Goal: Transaction & Acquisition: Download file/media

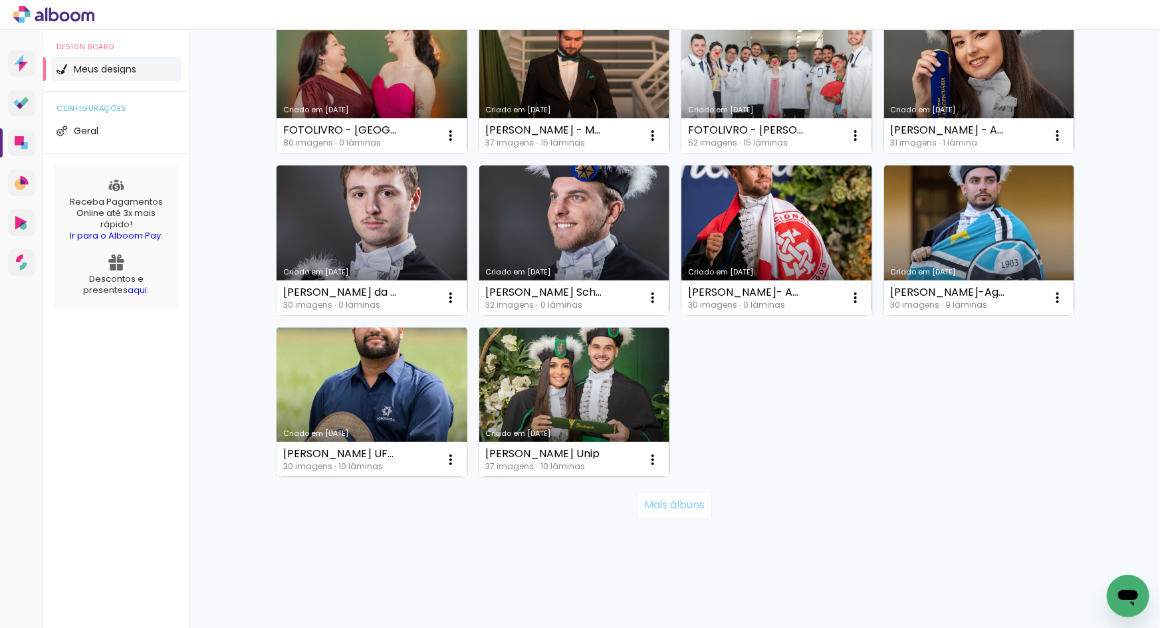
click at [0, 0] on slot "Mais álbuns" at bounding box center [0, 0] width 0 height 0
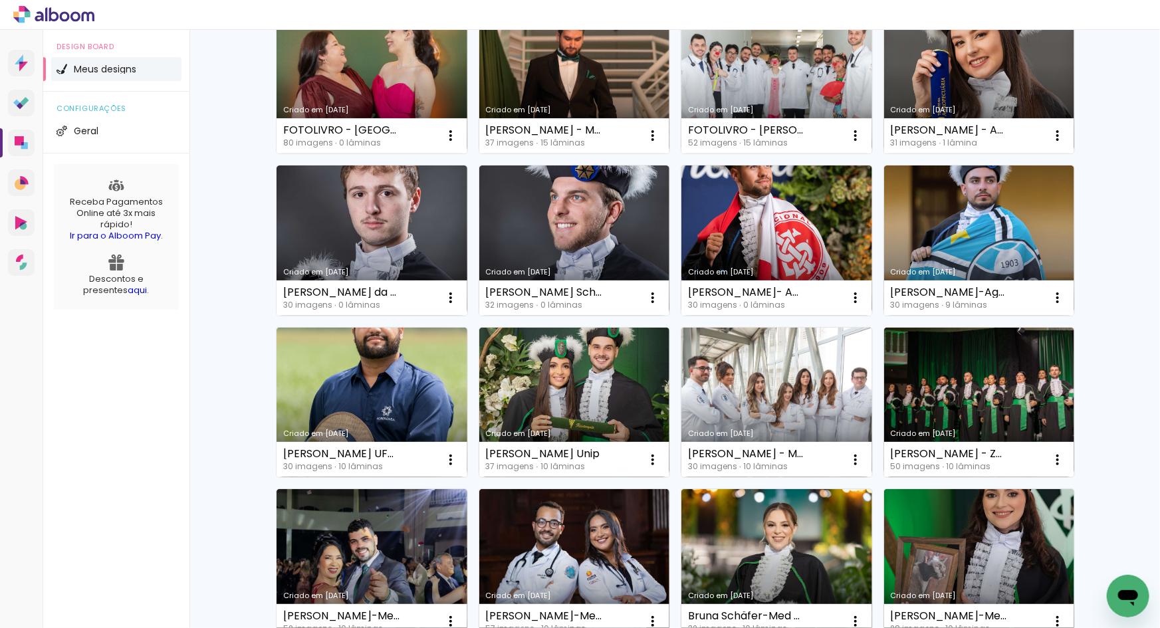
scroll to position [1785, 0]
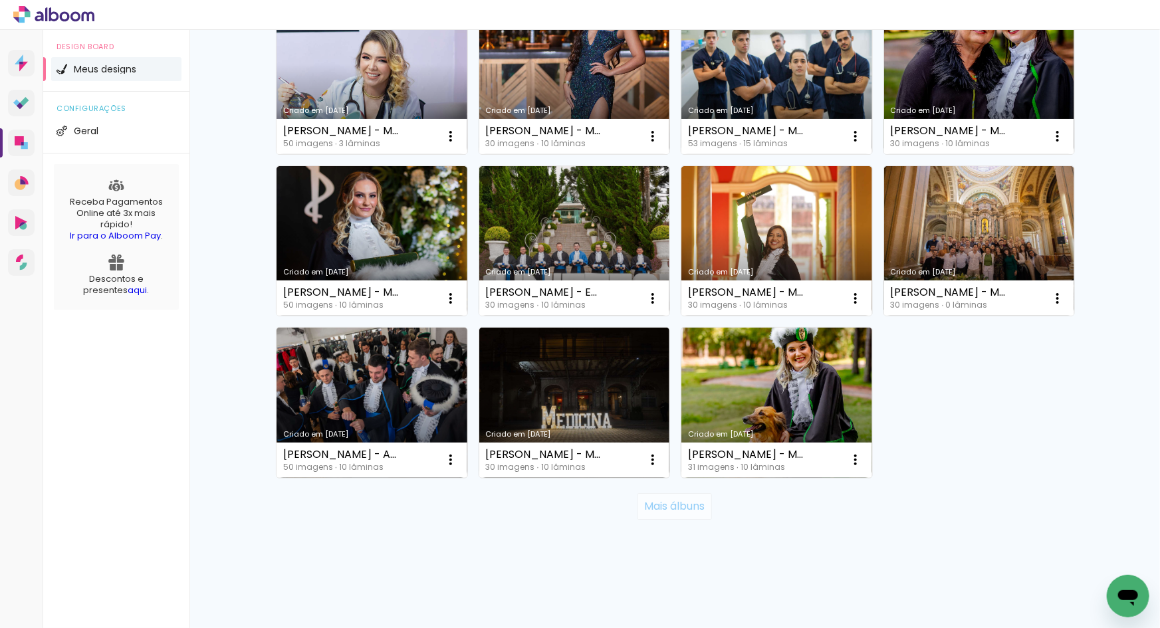
click at [0, 0] on slot "Mais álbuns" at bounding box center [0, 0] width 0 height 0
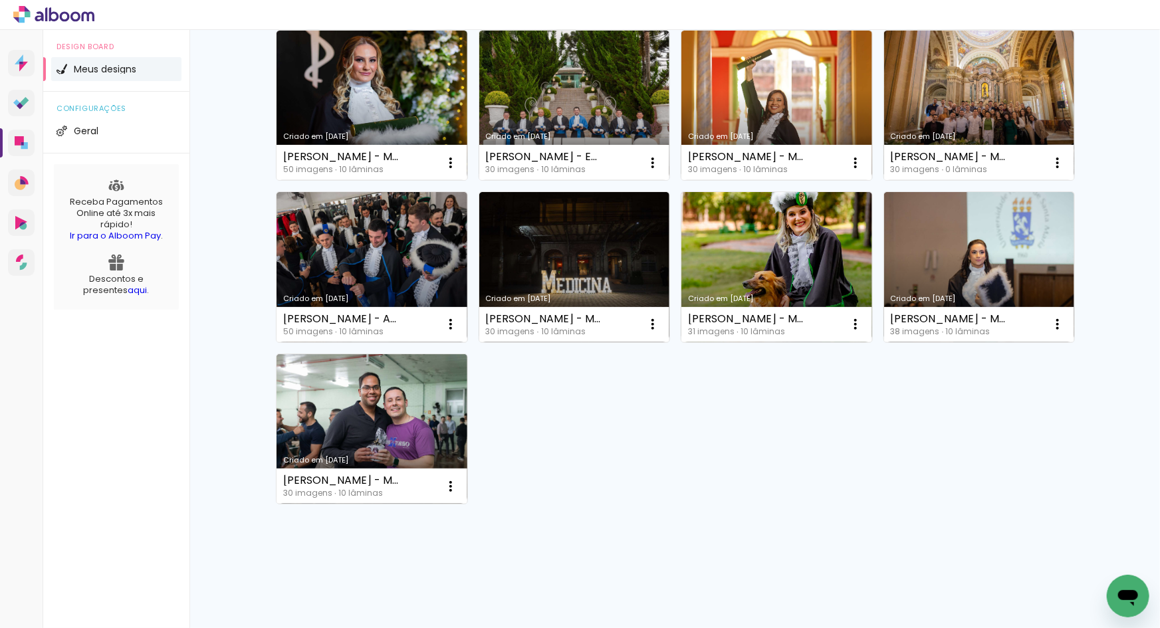
scroll to position [1517, 0]
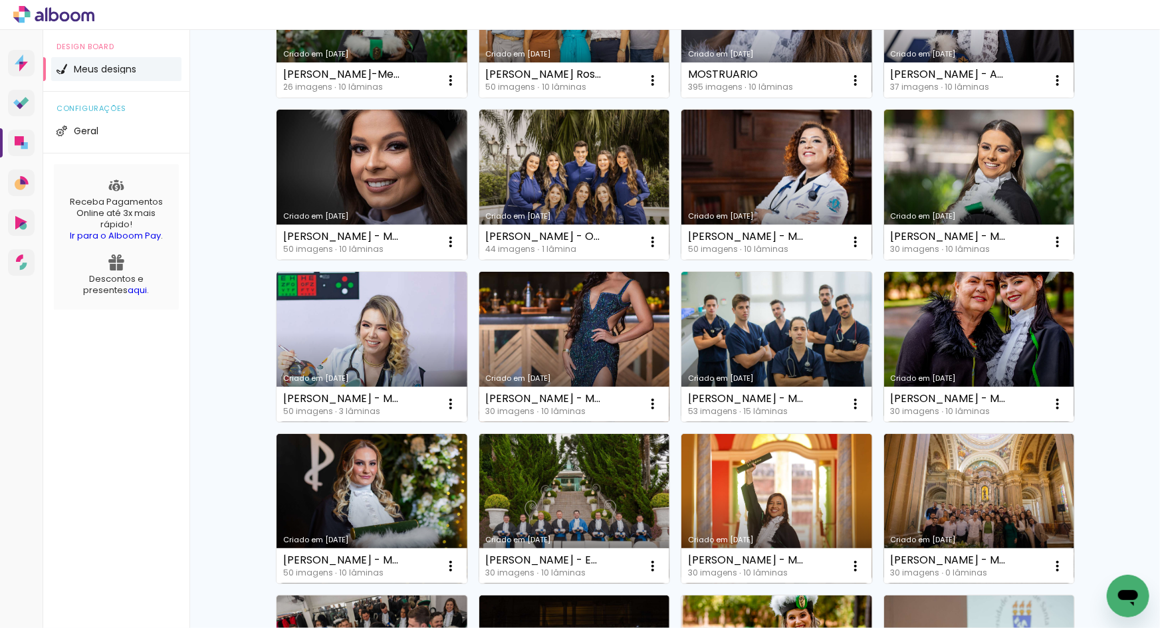
click at [597, 311] on link "Criado em [DATE]" at bounding box center [574, 347] width 191 height 150
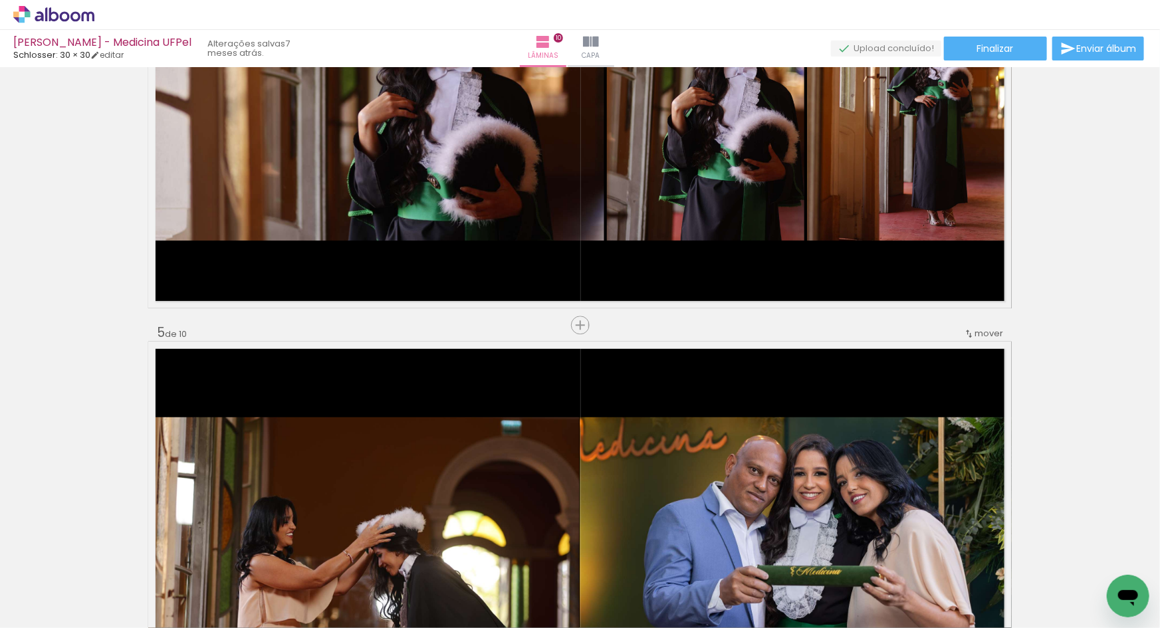
scroll to position [2014, 0]
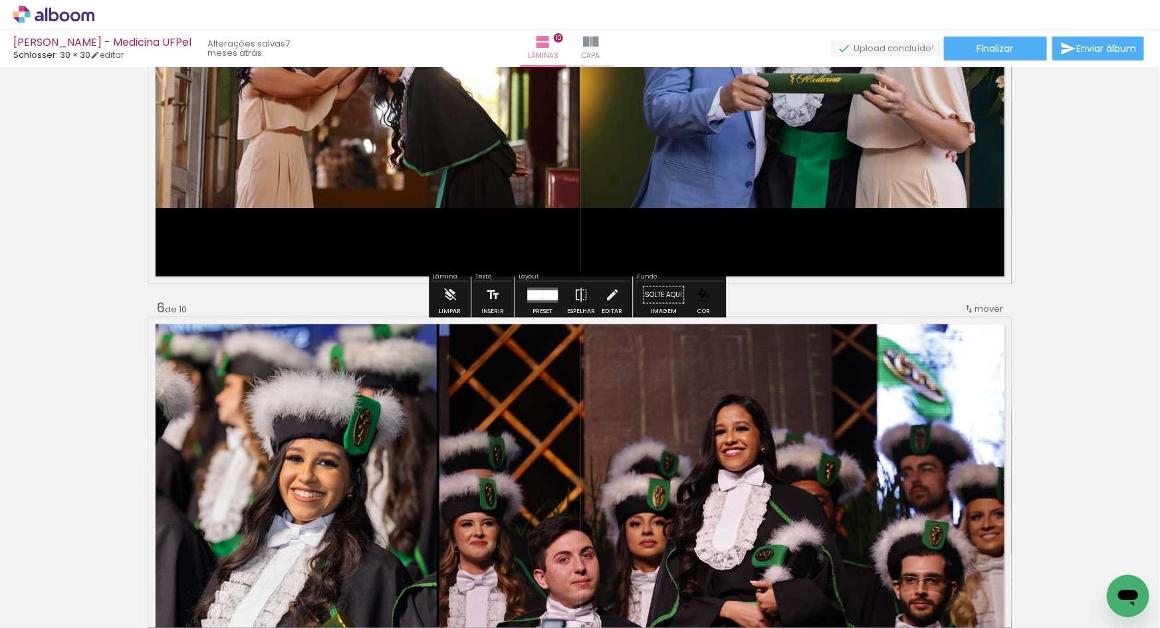
scroll to position [1901, 0]
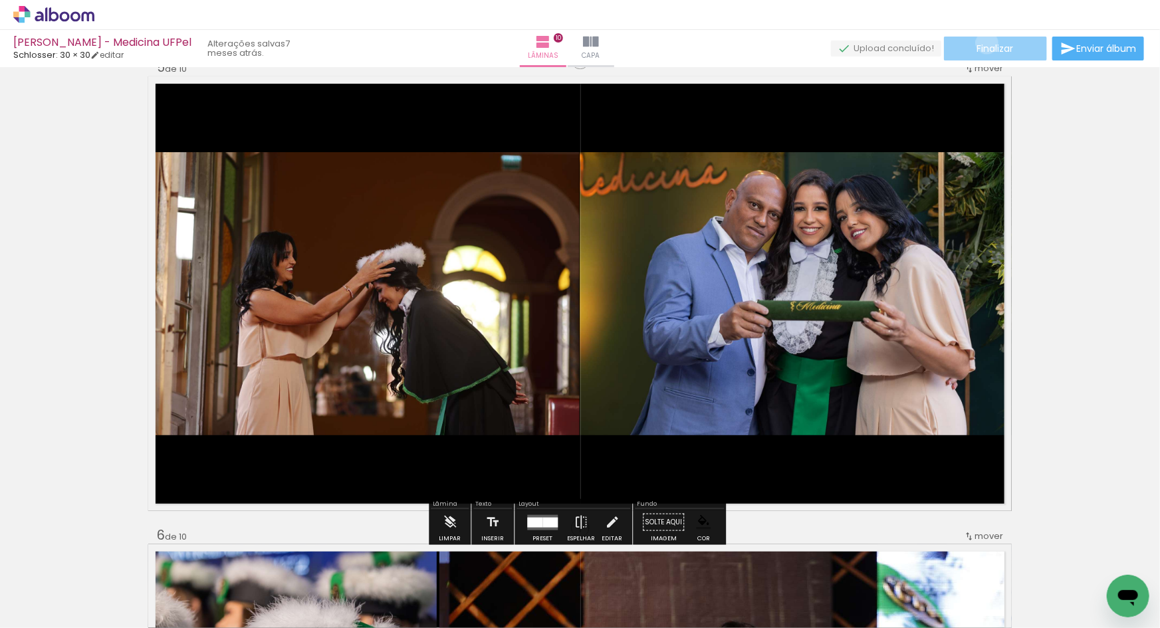
click at [982, 44] on span "Finalizar" at bounding box center [995, 48] width 37 height 9
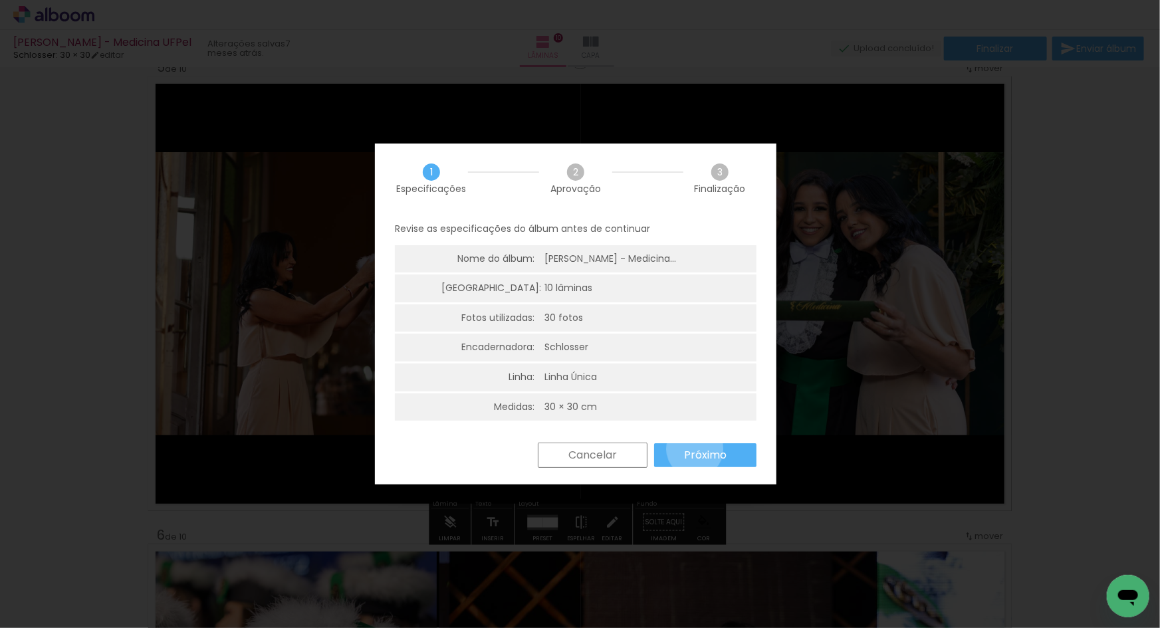
click at [0, 0] on slot "Próximo" at bounding box center [0, 0] width 0 height 0
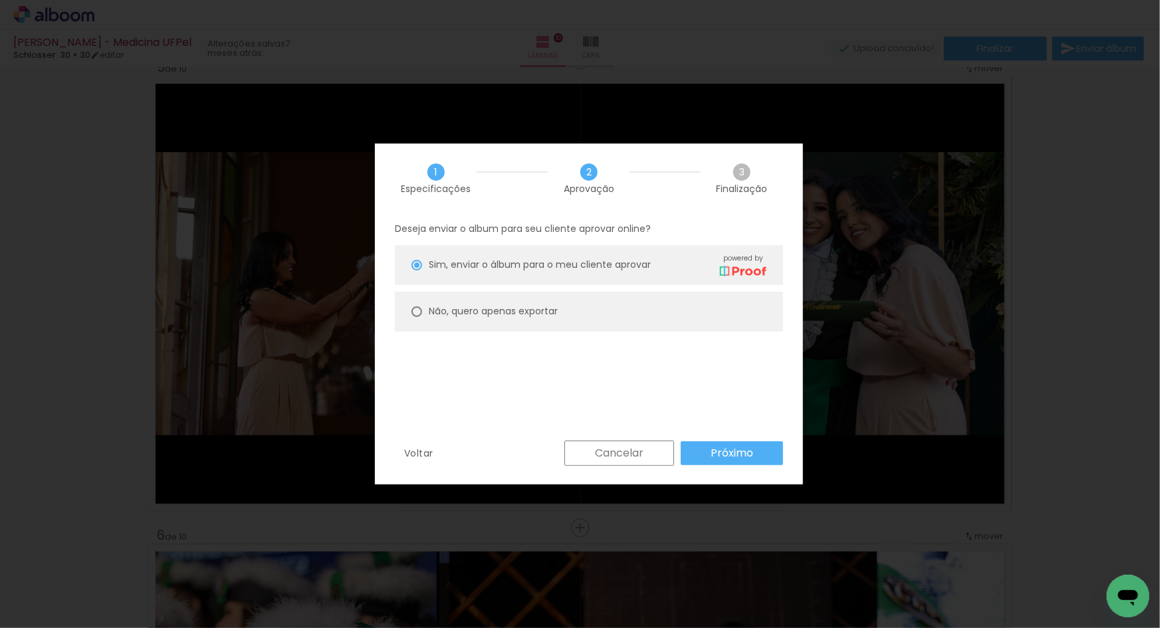
click at [508, 302] on paper-radio-button "Não, quero apenas exportar" at bounding box center [589, 312] width 388 height 40
type paper-radio-button "on"
click at [0, 0] on slot "Próximo" at bounding box center [0, 0] width 0 height 0
type input "Alta, 300 DPI"
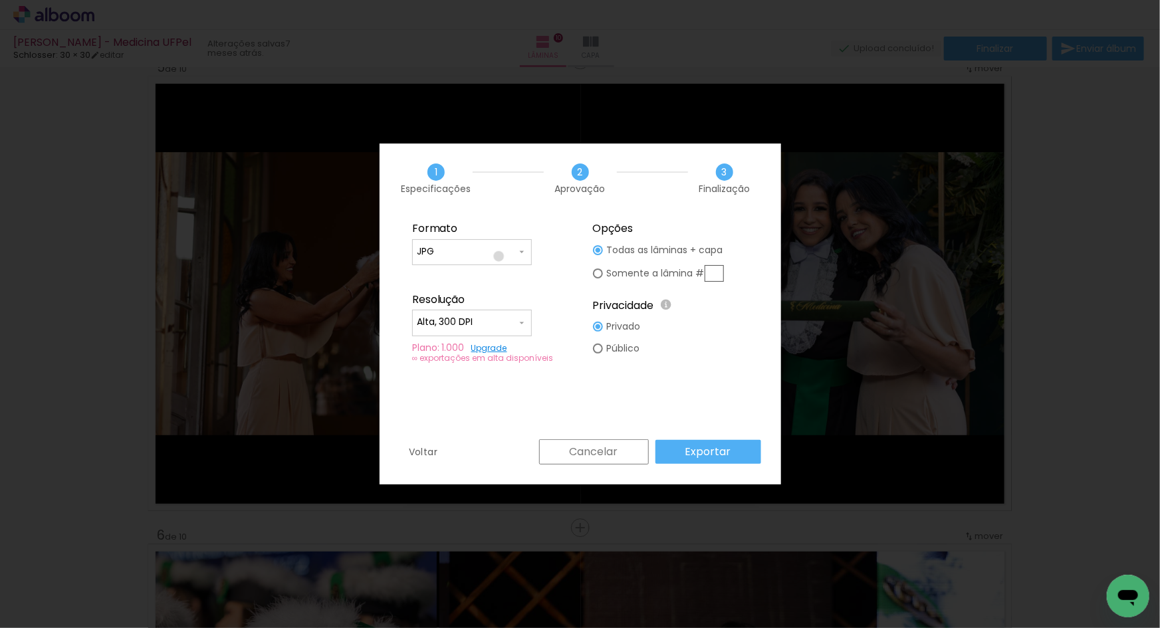
click at [498, 257] on input "JPG" at bounding box center [467, 251] width 100 height 13
click at [491, 271] on paper-item "PDF" at bounding box center [472, 276] width 120 height 27
type input "PDF"
click at [498, 314] on paper-input-container "Alta, 300 DPI" at bounding box center [472, 323] width 120 height 27
click at [480, 346] on paper-item "Baixa" at bounding box center [472, 347] width 120 height 27
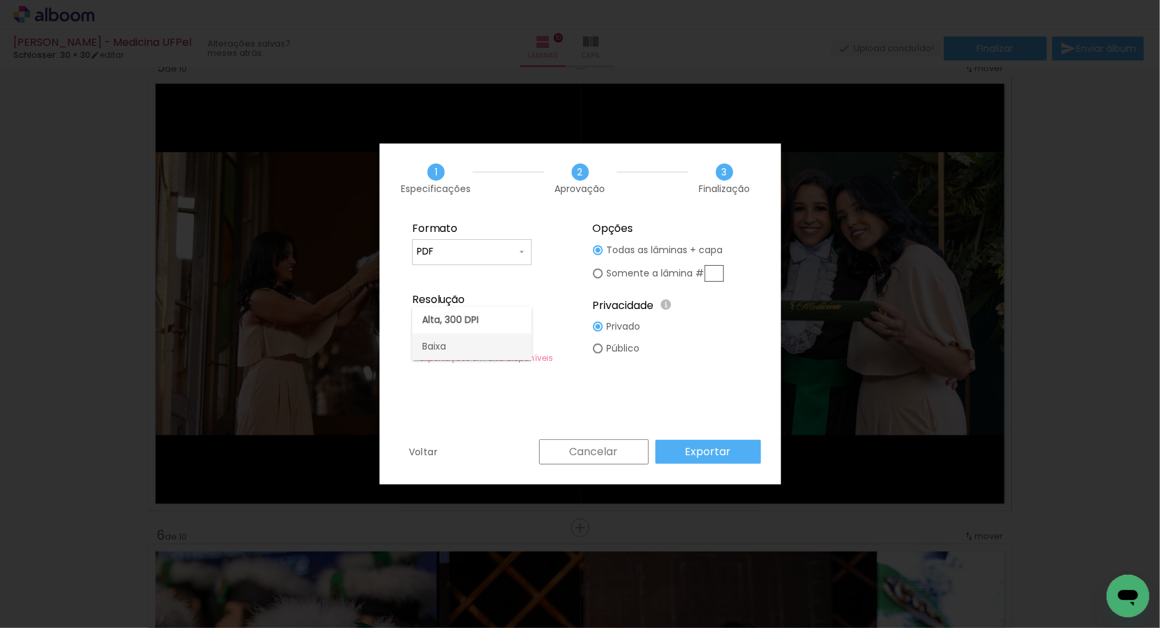
type input "Baixa"
click at [682, 450] on paper-button "Exportar" at bounding box center [708, 452] width 106 height 24
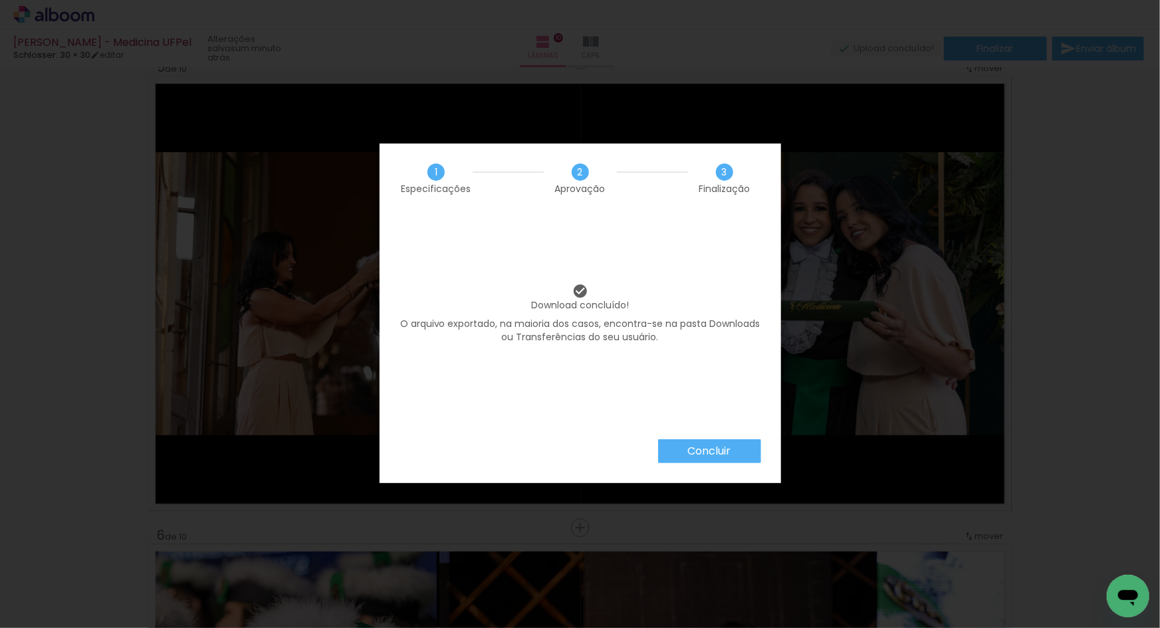
click at [704, 438] on div "Download concluído! O arquivo exportado, na maioria dos casos, encontra-se na p…" at bounding box center [579, 326] width 401 height 226
click at [0, 0] on slot "Concluir" at bounding box center [0, 0] width 0 height 0
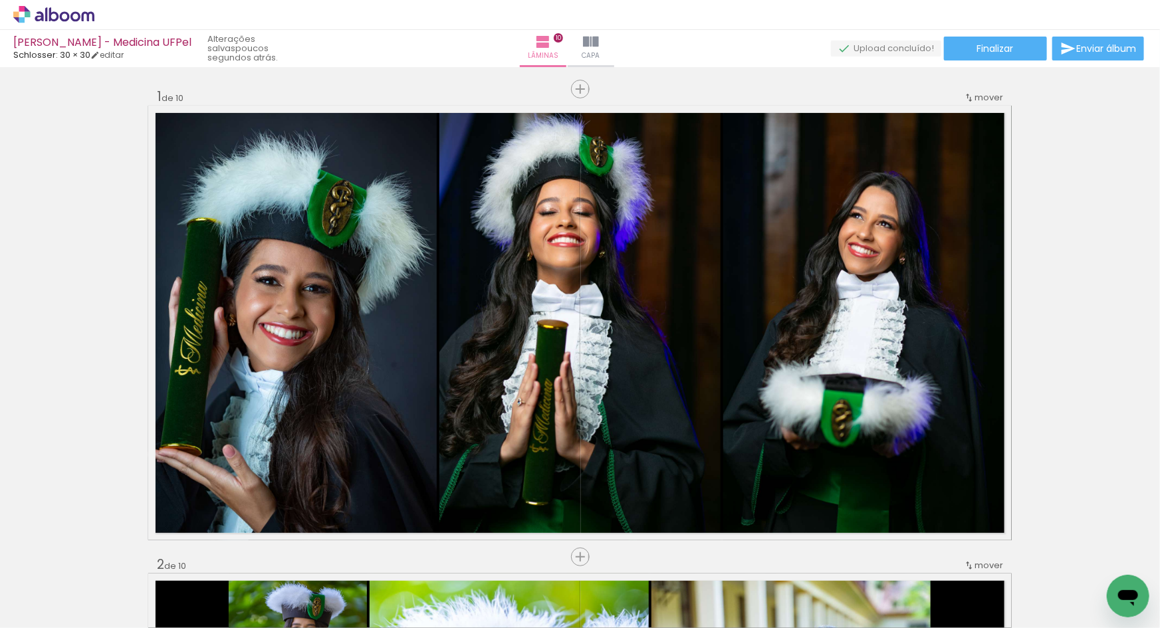
scroll to position [1901, 0]
